Goal: Transaction & Acquisition: Obtain resource

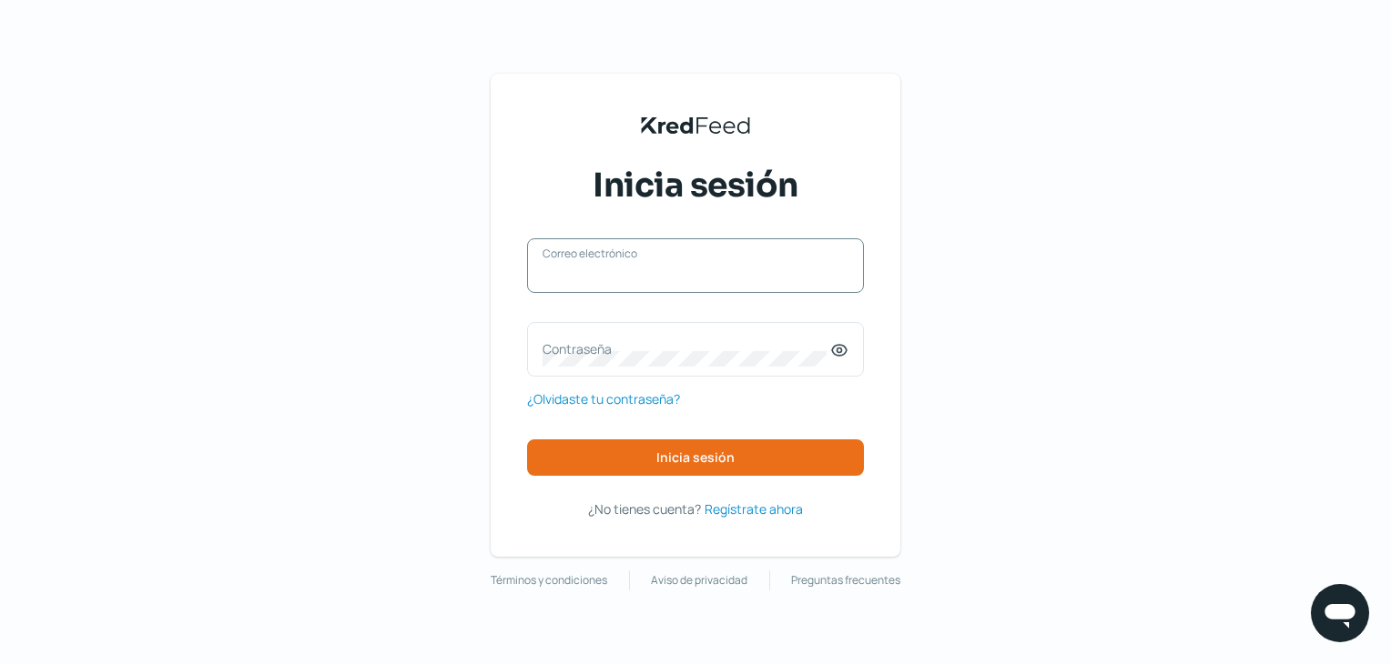
click at [612, 277] on input "Correo electrónico" at bounding box center [695, 275] width 306 height 16
type input "[EMAIL_ADDRESS][DOMAIN_NAME]"
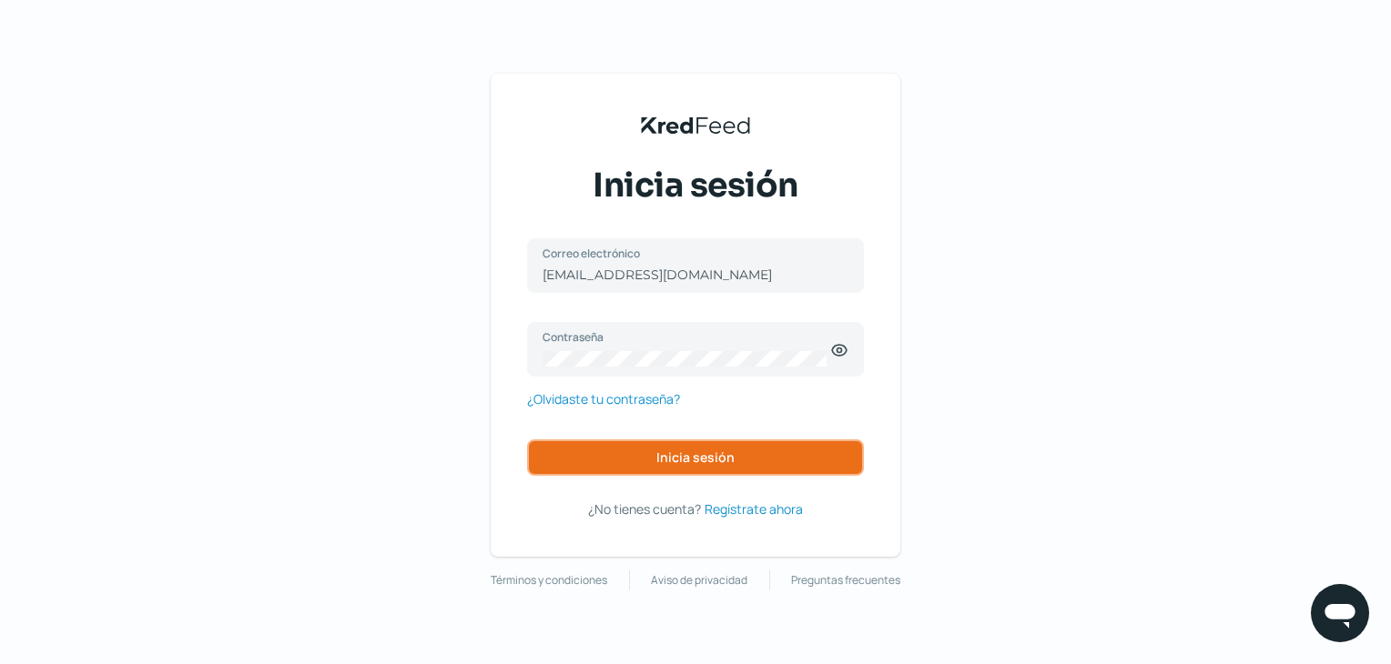
click at [653, 441] on button "Inicia sesión" at bounding box center [695, 458] width 337 height 36
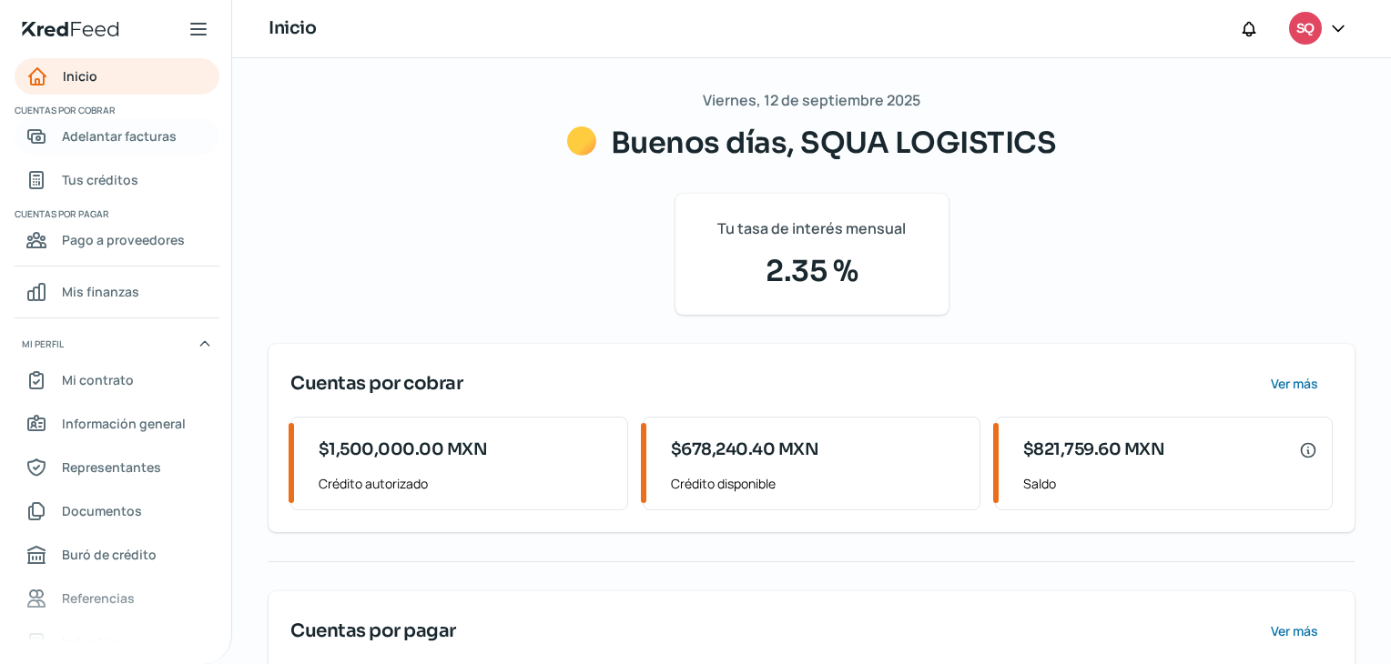
click at [128, 147] on span "Adelantar facturas" at bounding box center [119, 136] width 115 height 23
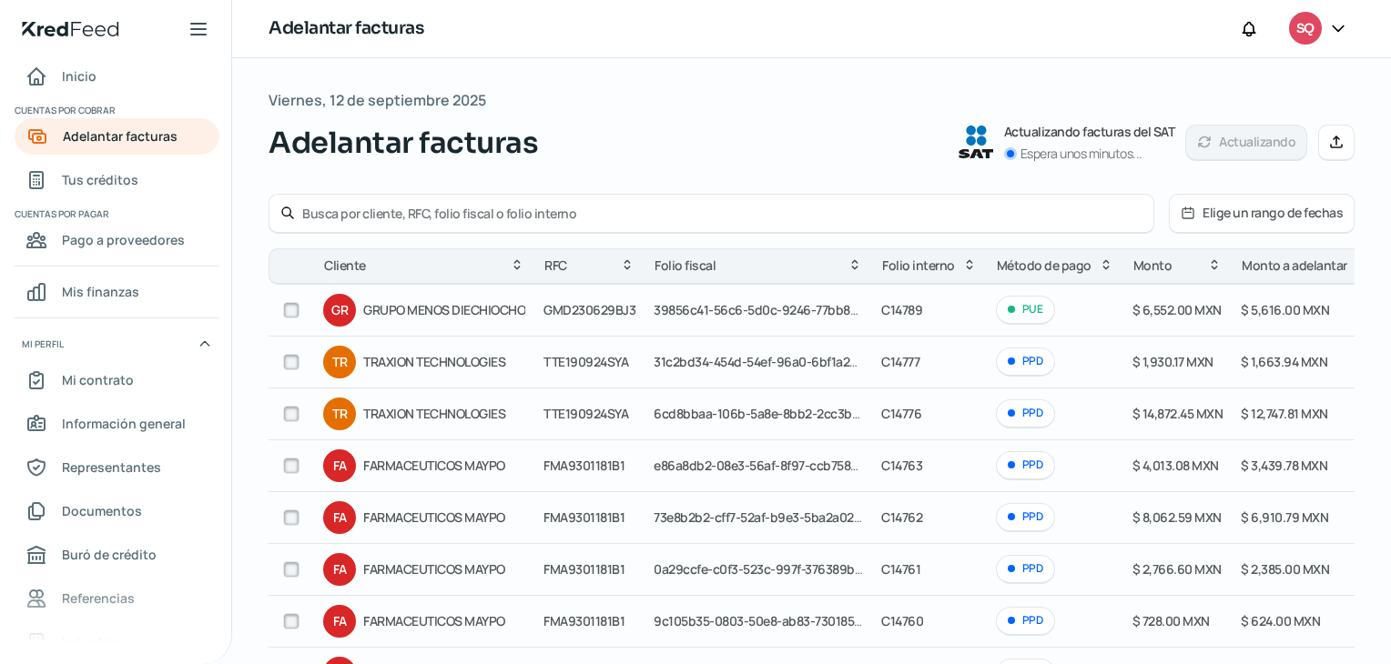
click at [387, 208] on input "text" at bounding box center [722, 213] width 840 height 17
drag, startPoint x: 387, startPoint y: 208, endPoint x: 171, endPoint y: 226, distance: 216.4
click at [171, 226] on div "Inicio | KredFeed Inicio Cuentas por cobrar Adelantar facturas Tus créditos Cue…" at bounding box center [695, 332] width 1391 height 664
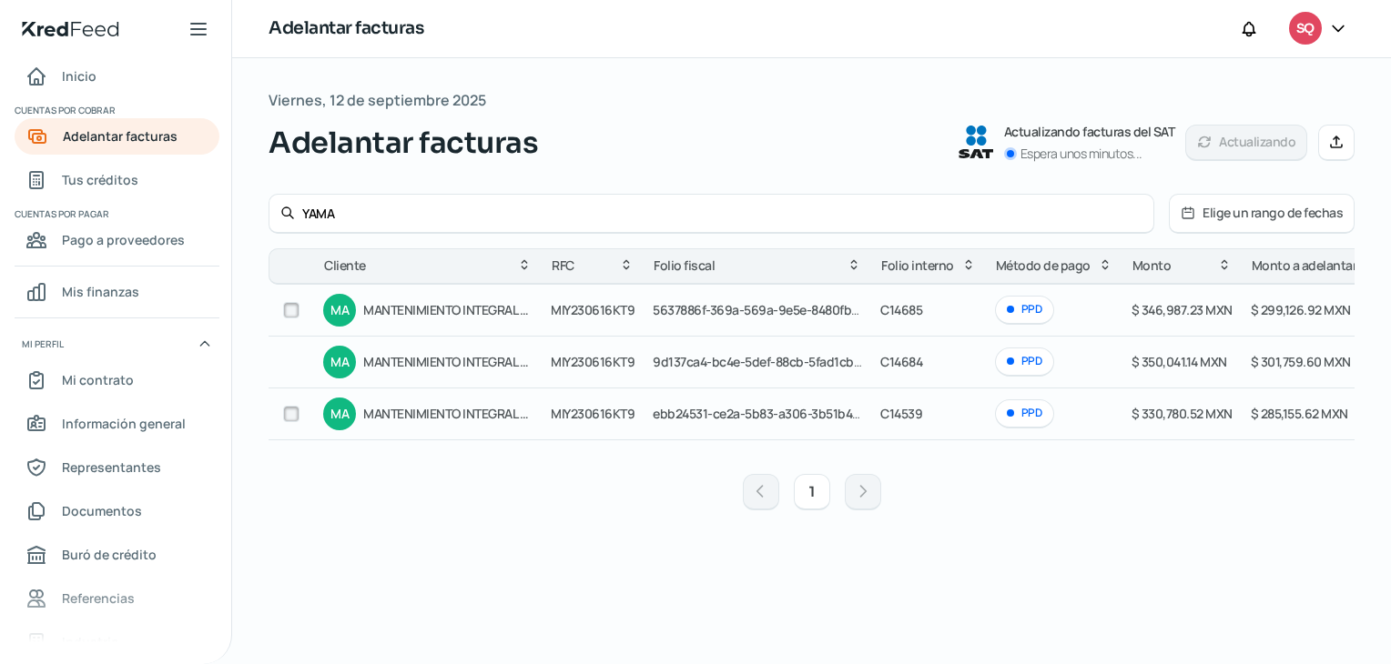
type input "YAMA"
click at [285, 307] on input "checkbox" at bounding box center [291, 310] width 16 height 16
checkbox input "true"
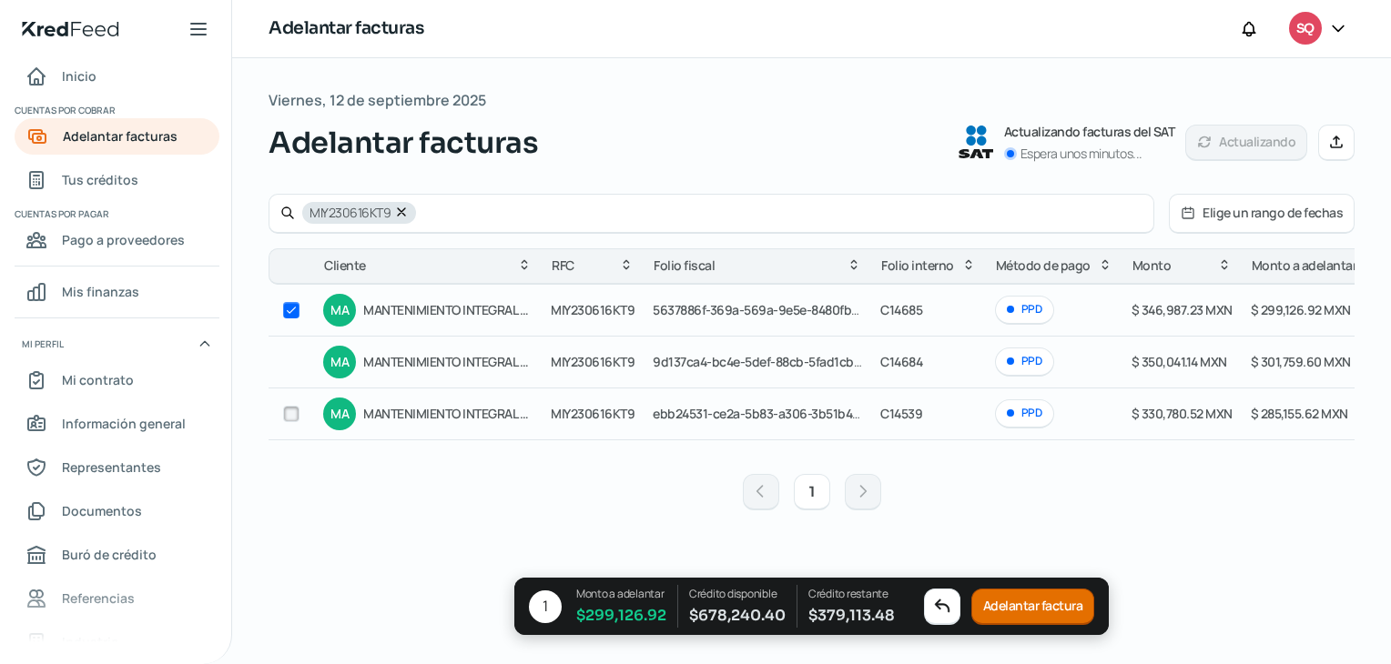
click at [1020, 594] on button "Adelantar factura" at bounding box center [1033, 607] width 124 height 36
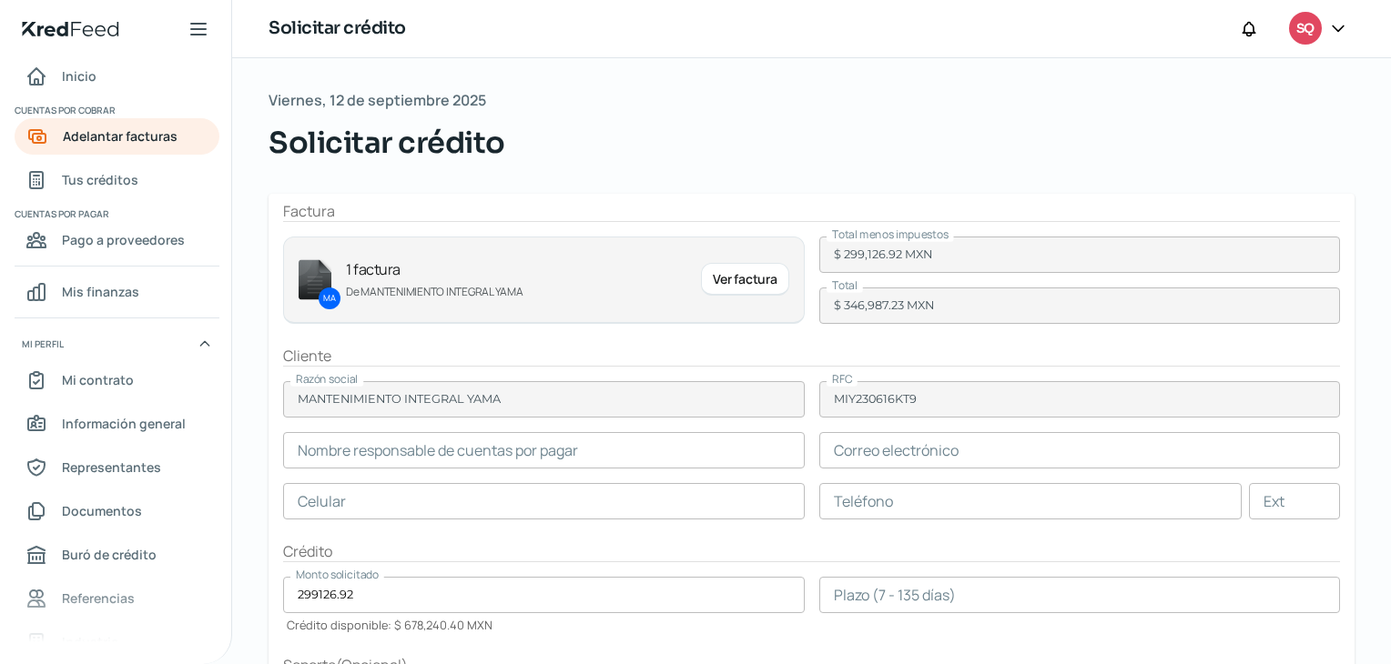
type input "[PERSON_NAME]"
type input "[EMAIL_ADDRESS][DOMAIN_NAME]"
type input "55 - 4599 - 5029"
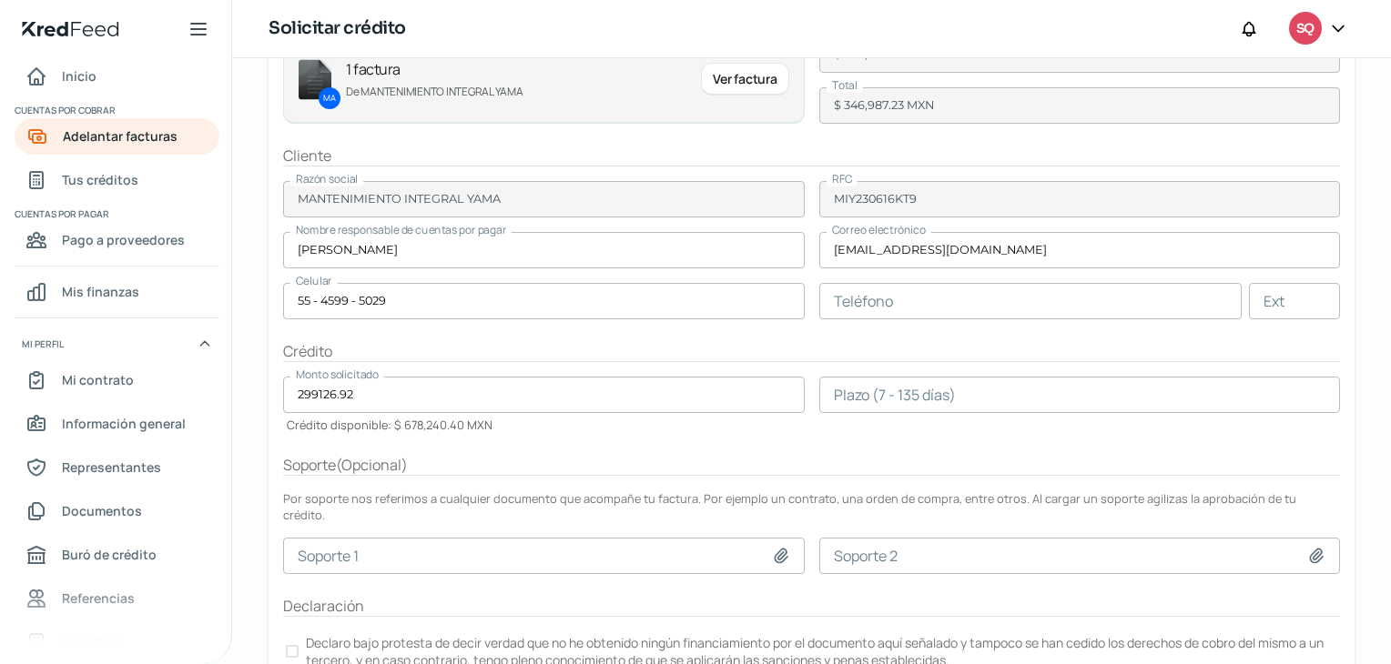
scroll to position [255, 0]
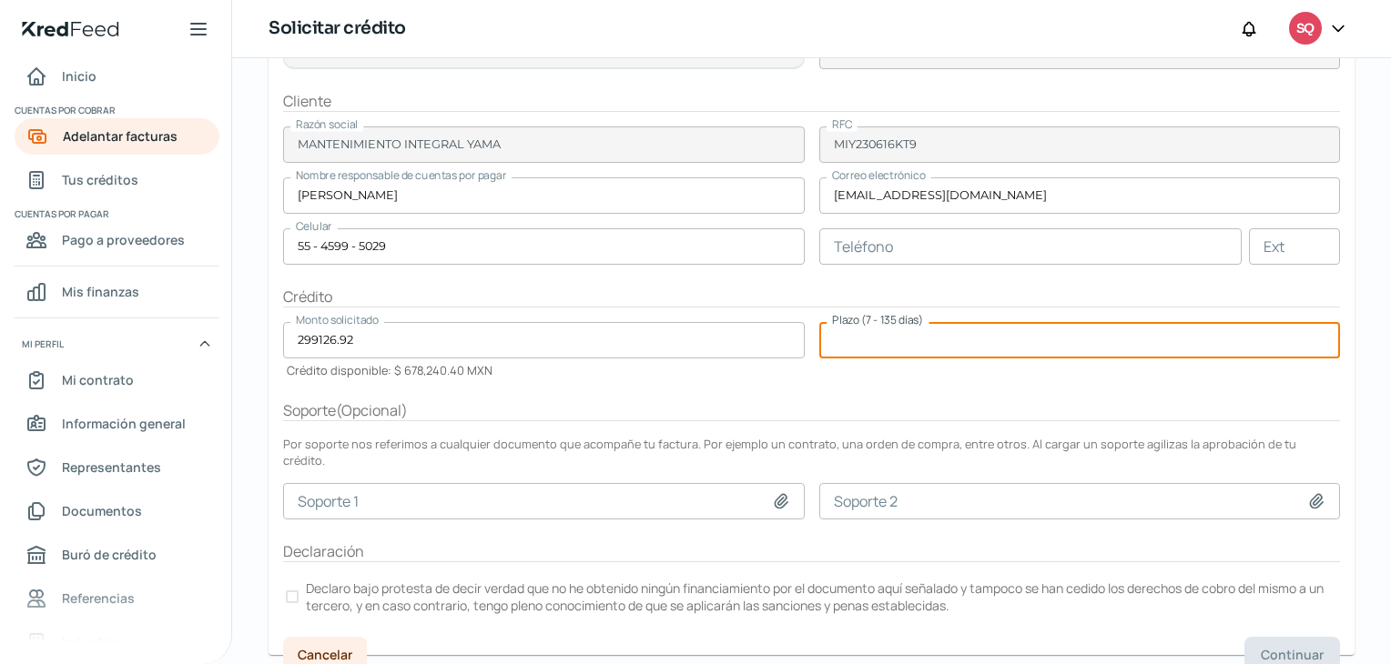
click at [917, 336] on input "number" at bounding box center [1080, 340] width 522 height 36
type input "90"
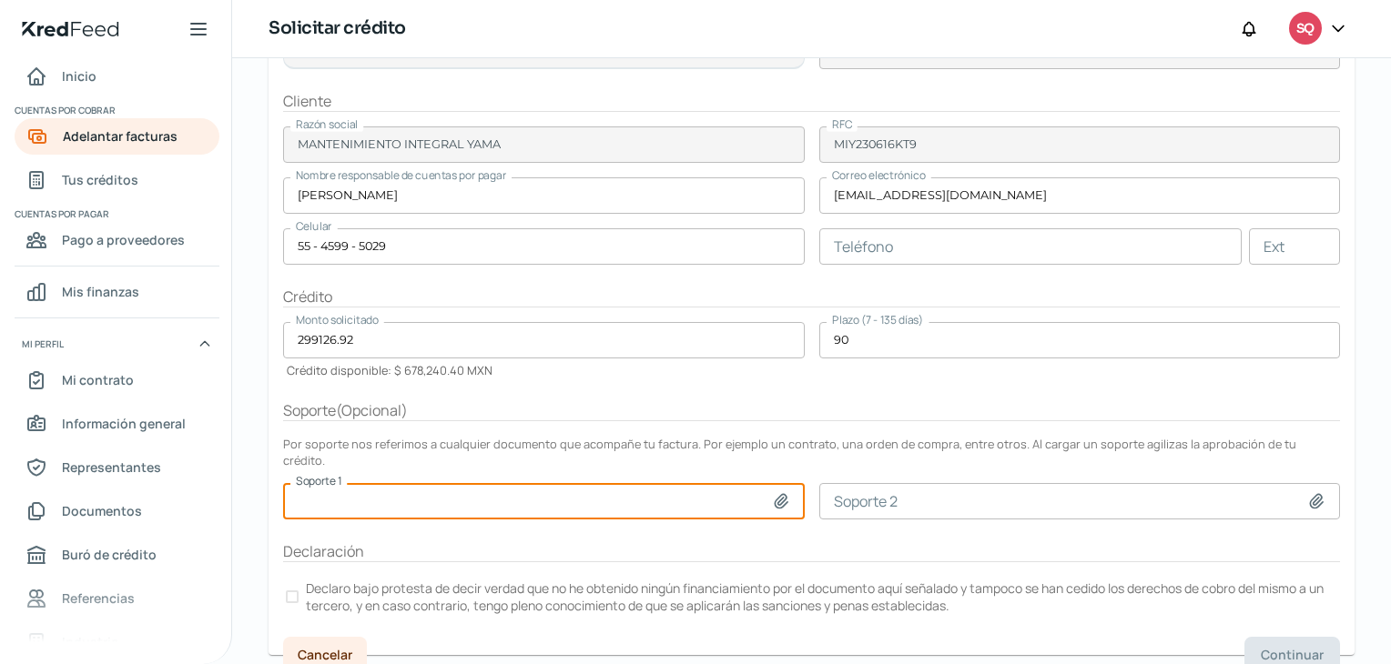
click at [336, 483] on input at bounding box center [544, 501] width 522 height 36
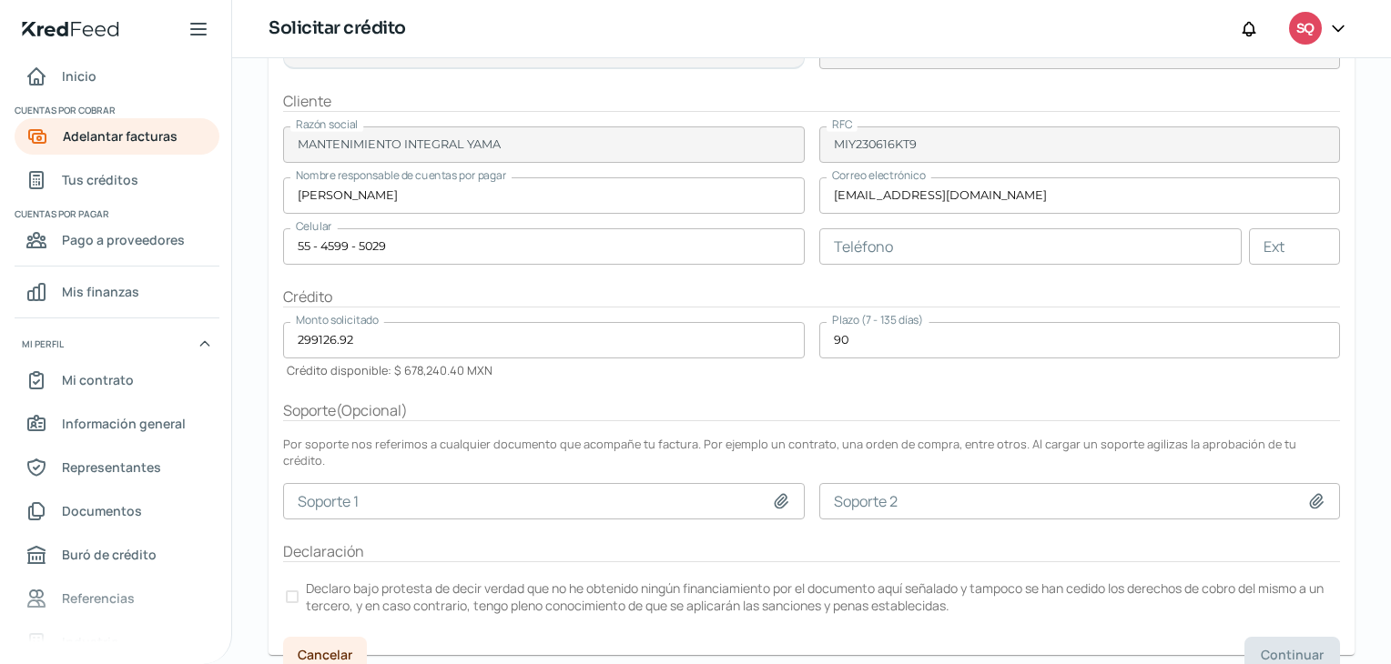
click at [293, 591] on div at bounding box center [292, 597] width 13 height 13
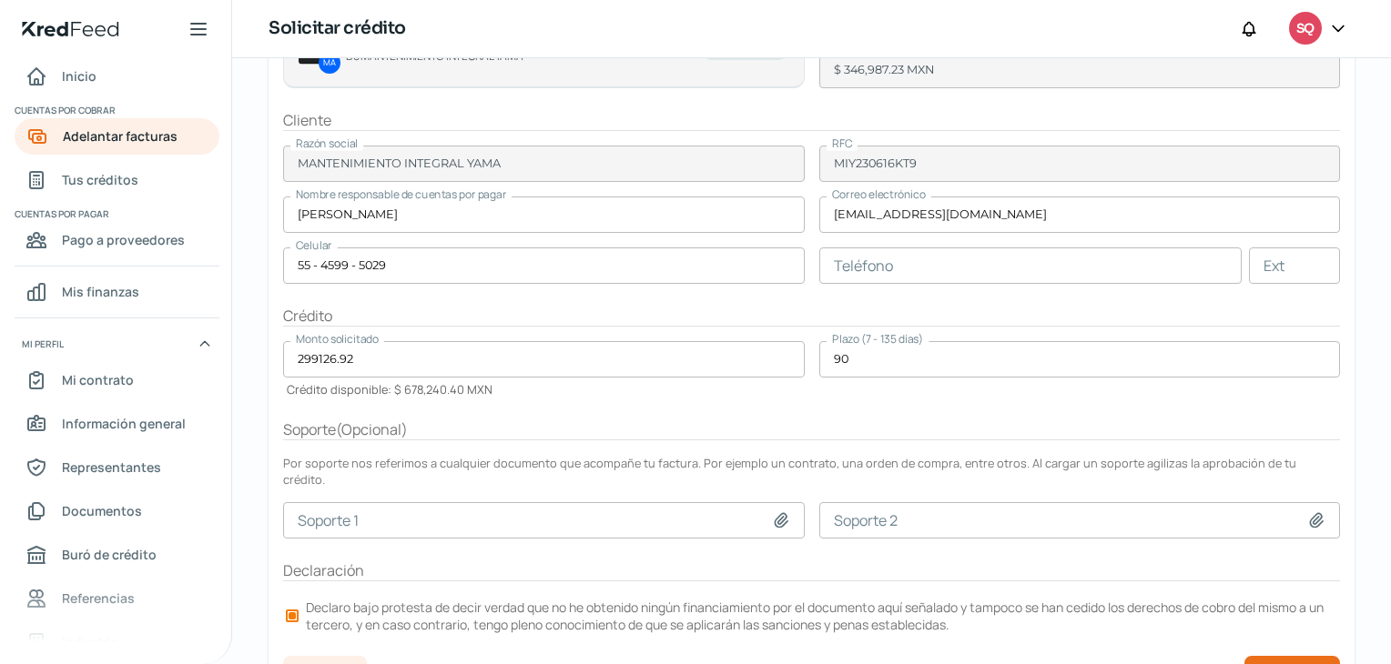
scroll to position [255, 0]
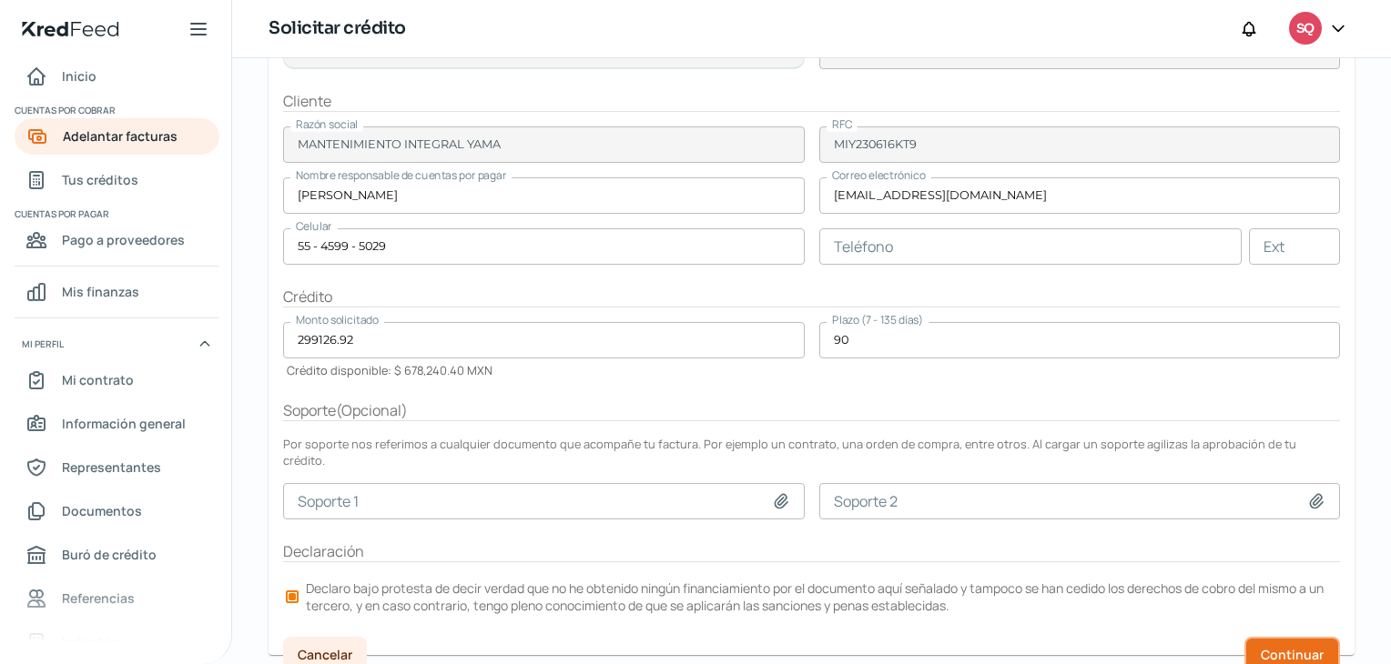
click at [1286, 649] on span "Continuar" at bounding box center [1292, 655] width 63 height 13
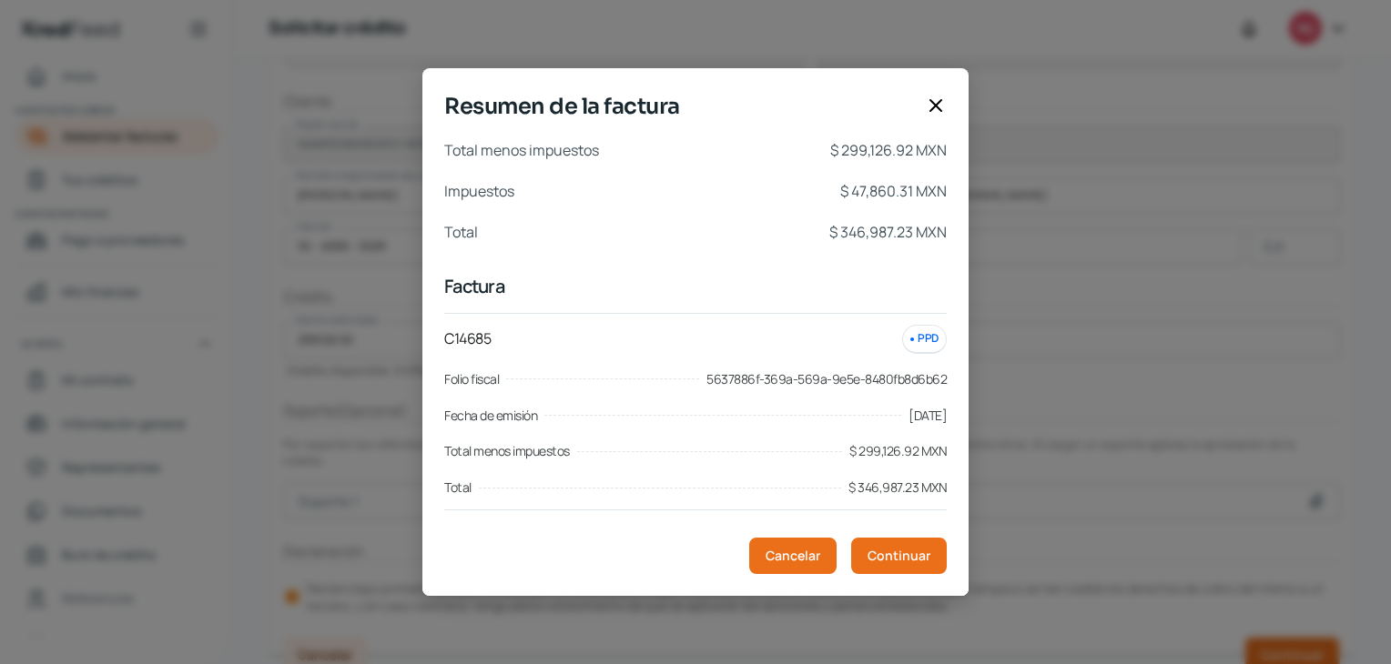
scroll to position [0, 0]
click at [921, 556] on span "Continuar" at bounding box center [898, 556] width 63 height 13
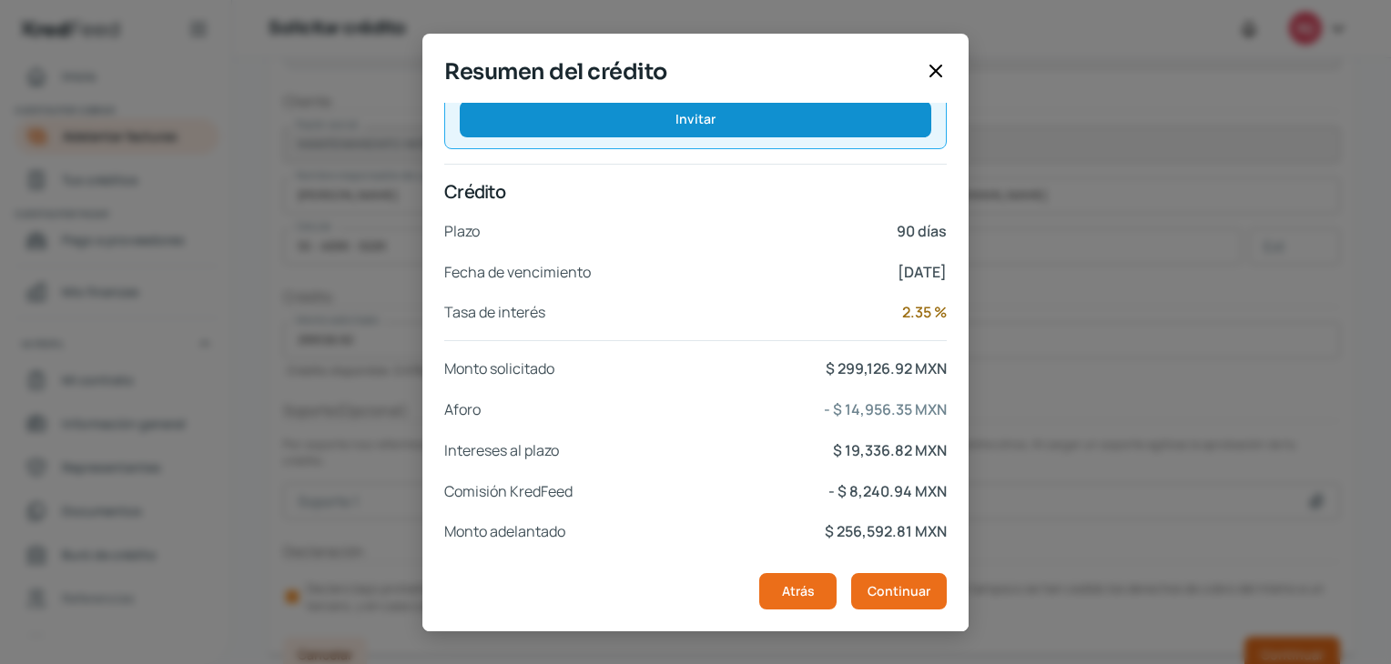
drag, startPoint x: 827, startPoint y: 528, endPoint x: 465, endPoint y: -3, distance: 642.5
click at [465, 0] on html "Inicio | KredFeed Inicio Cuentas por cobrar Adelantar facturas Tus créditos Cue…" at bounding box center [695, 332] width 1391 height 664
click at [923, 587] on span "Continuar" at bounding box center [898, 591] width 63 height 13
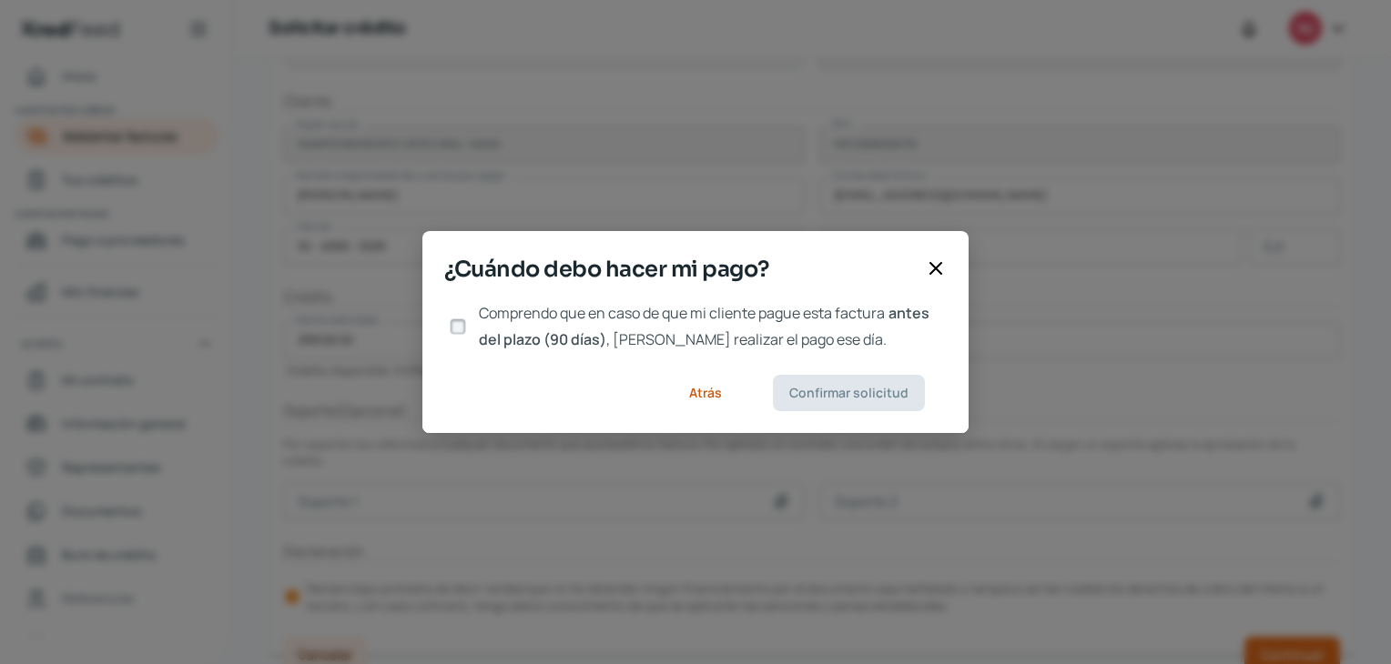
click at [450, 321] on div at bounding box center [457, 326] width 27 height 27
click at [466, 323] on input "Comprendo que en caso de que mi cliente pague esta factura antes del plazo (90 …" at bounding box center [458, 327] width 16 height 16
checkbox input "true"
click at [846, 391] on span "Confirmar solicitud" at bounding box center [848, 393] width 119 height 13
